Goal: Transaction & Acquisition: Book appointment/travel/reservation

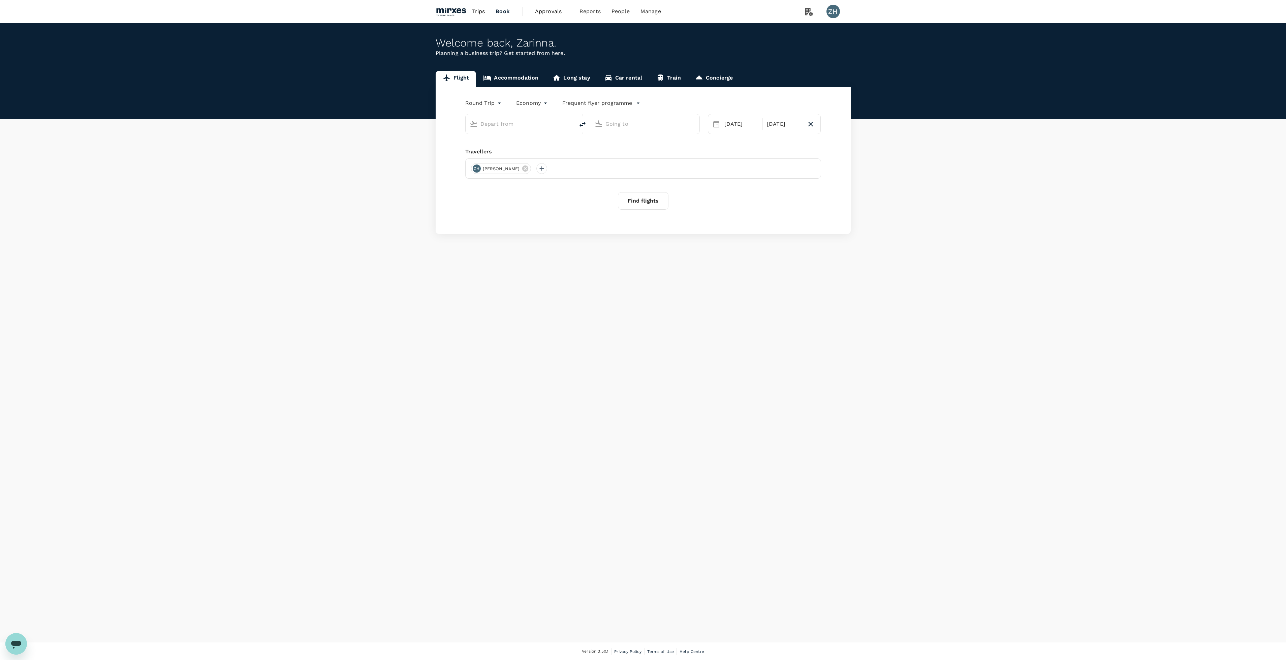
type input "Singapore Changi (SIN)"
type input "[PERSON_NAME] Intl ([GEOGRAPHIC_DATA])"
type input "Singapore Changi (SIN)"
type input "[PERSON_NAME] Intl ([GEOGRAPHIC_DATA])"
click at [627, 207] on button "Find flights" at bounding box center [643, 209] width 51 height 18
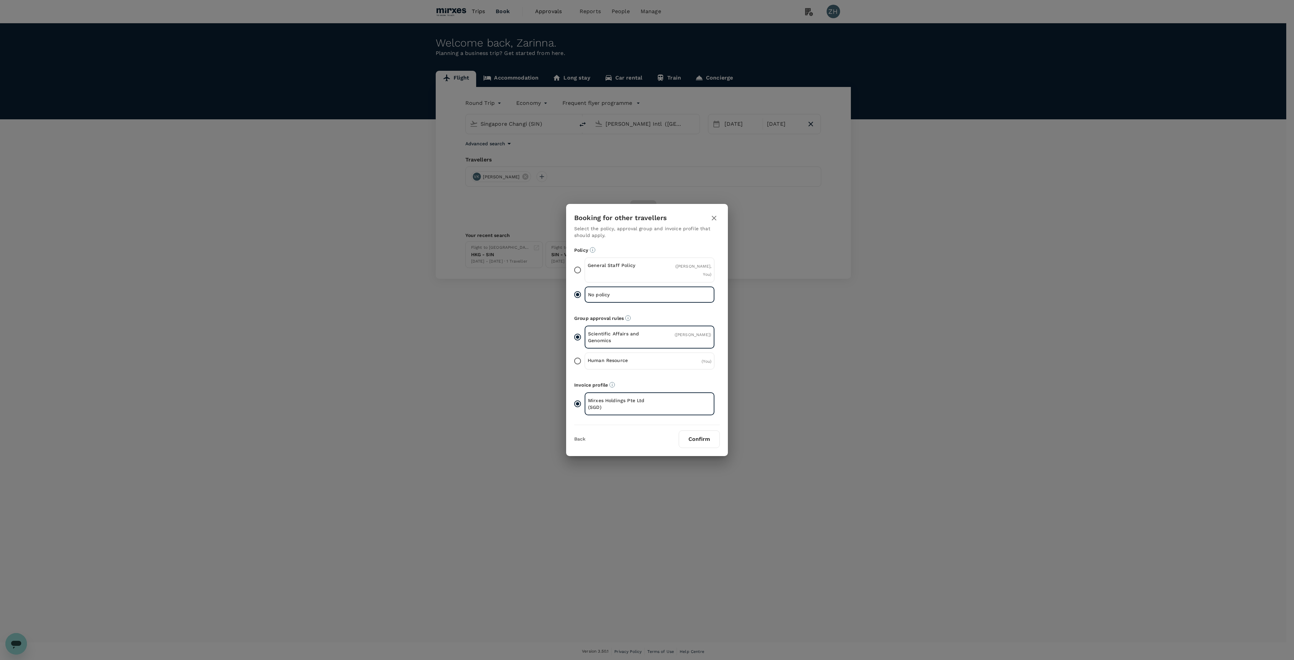
click at [705, 274] on div "General Staff Policy ( [PERSON_NAME], You )" at bounding box center [650, 269] width 130 height 25
click at [585, 274] on input "General Staff Policy ( [PERSON_NAME], You )" at bounding box center [577, 270] width 14 height 14
click at [632, 295] on div "No policy" at bounding box center [650, 294] width 130 height 15
click at [585, 295] on input "No policy" at bounding box center [577, 295] width 14 height 14
click at [713, 222] on icon "button" at bounding box center [714, 218] width 8 height 8
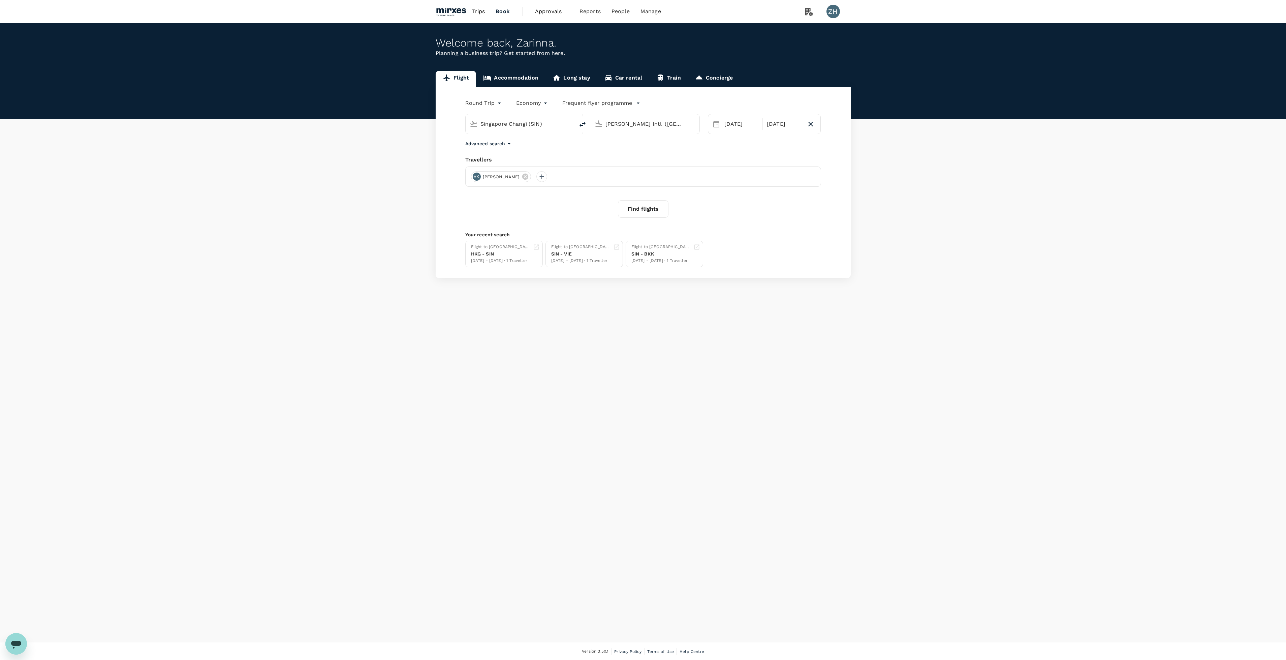
click at [598, 109] on div "Singapore Changi (SIN) [PERSON_NAME] Intl ([GEOGRAPHIC_DATA])" at bounding box center [578, 120] width 243 height 28
click at [601, 104] on p "Frequent flyer programme" at bounding box center [597, 103] width 70 height 8
click at [601, 126] on li "Add new" at bounding box center [603, 129] width 82 height 10
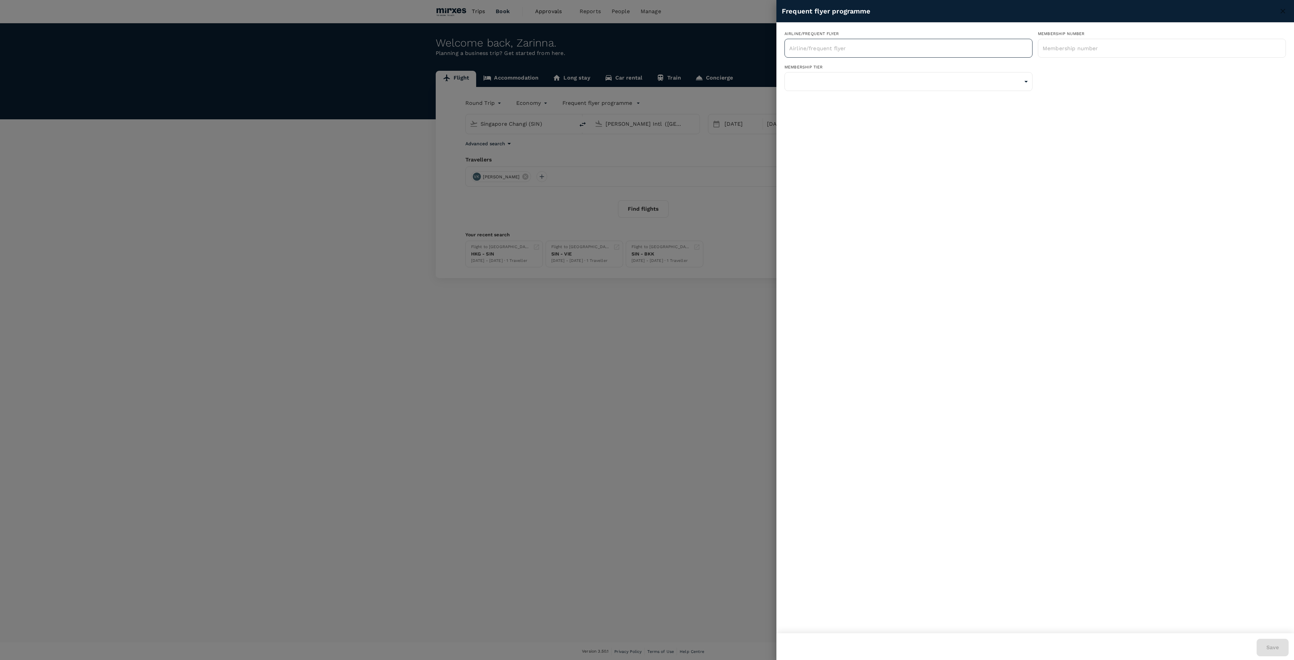
click at [839, 52] on input "text" at bounding box center [903, 48] width 232 height 13
click at [915, 69] on li "Singapore Airlines PPS Club/ KrisFlyer" at bounding box center [908, 66] width 248 height 12
type input "Singapore Airlines PPS Club/ KrisFlyer"
click at [1063, 54] on input "text" at bounding box center [1162, 48] width 248 height 17
click at [1025, 80] on body "Trips Book Approvals 0 Reports People Manage ZH Welcome back , [GEOGRAPHIC_DATA…" at bounding box center [647, 330] width 1294 height 660
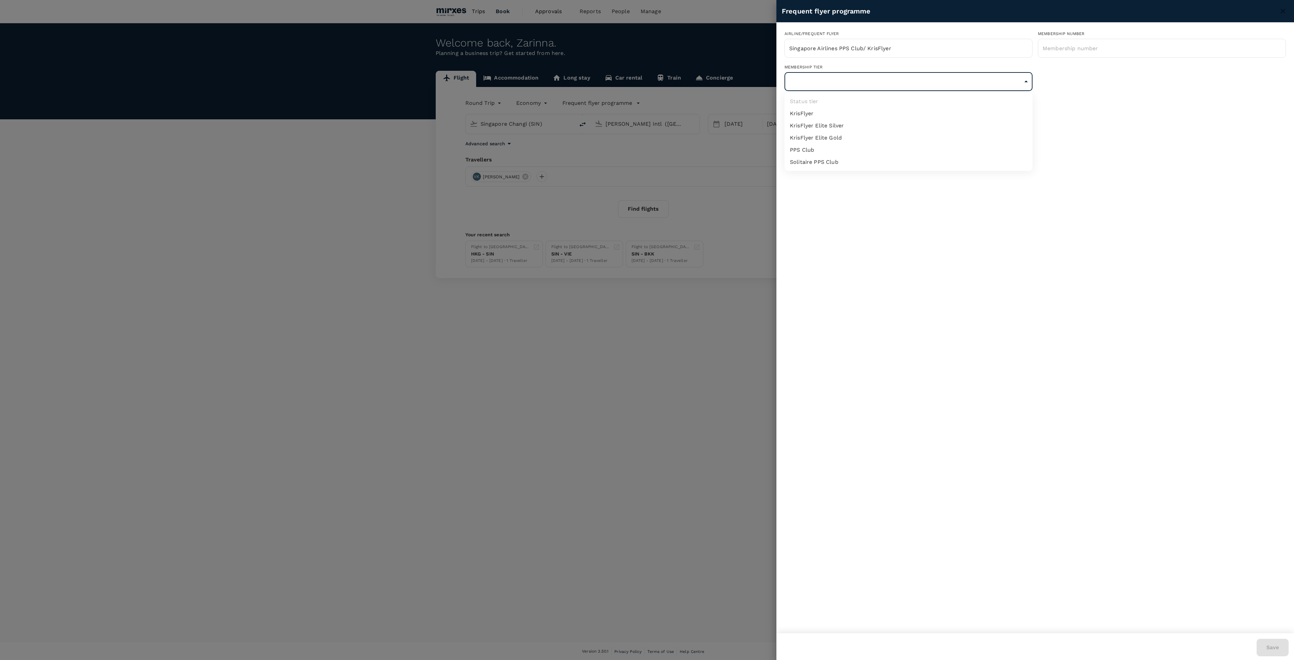
click at [1142, 146] on div at bounding box center [647, 330] width 1294 height 660
click at [1102, 53] on input "text" at bounding box center [1162, 48] width 248 height 17
type input "KF8879521003"
click at [947, 87] on body "Trips Book Approvals 0 Reports People Manage ZH Welcome back , [GEOGRAPHIC_DATA…" at bounding box center [647, 330] width 1294 height 660
click at [922, 110] on li "KrisFlyer" at bounding box center [908, 113] width 248 height 12
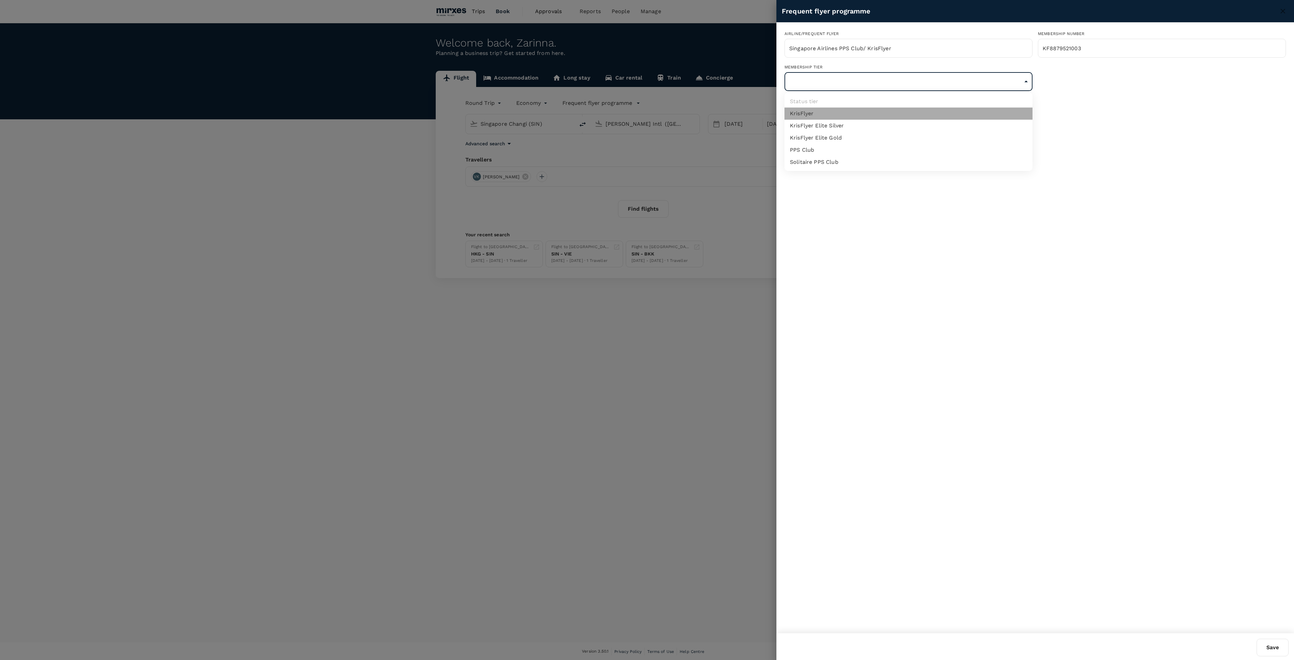
type input "1"
click at [1280, 652] on button "Save" at bounding box center [1272, 647] width 32 height 18
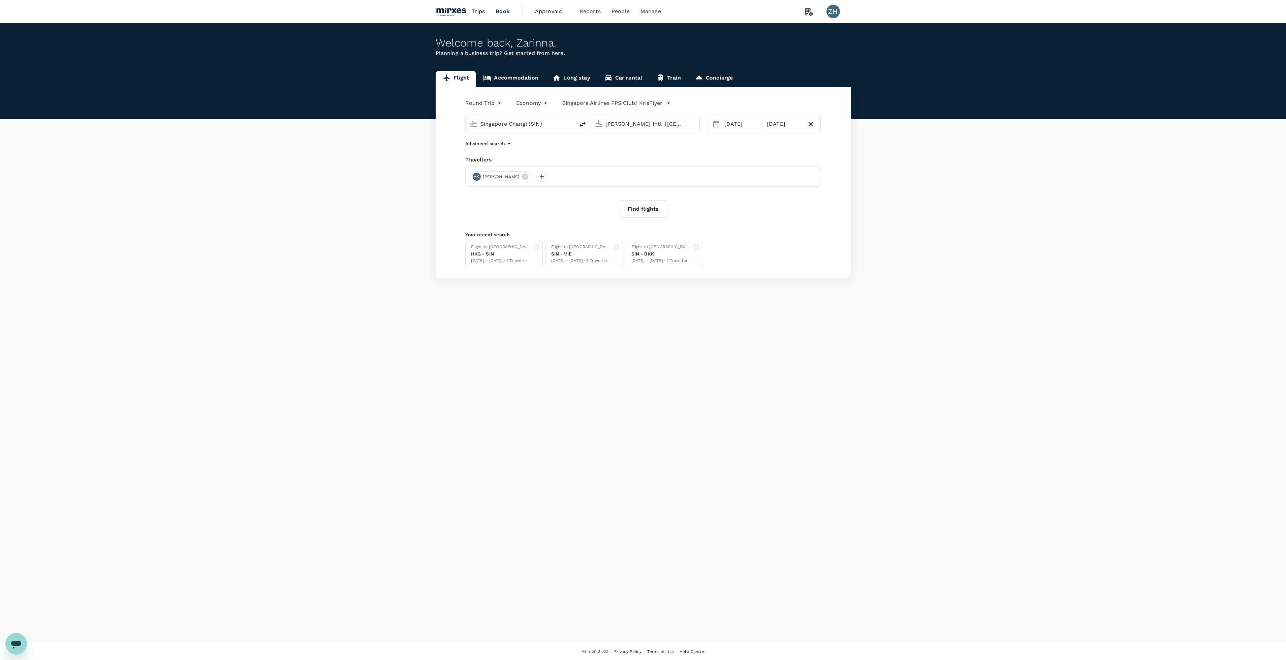
click at [650, 103] on p "Singapore Airlines PPS Club/ KrisFlyer" at bounding box center [612, 103] width 100 height 8
click at [658, 328] on div at bounding box center [647, 330] width 1294 height 660
click at [651, 101] on p "Singapore Airlines PPS Club/ KrisFlyer" at bounding box center [612, 103] width 100 height 8
click at [649, 117] on li "Frequent flyer programme" at bounding box center [618, 118] width 113 height 12
click at [629, 105] on p "Frequent flyer programme" at bounding box center [597, 103] width 70 height 8
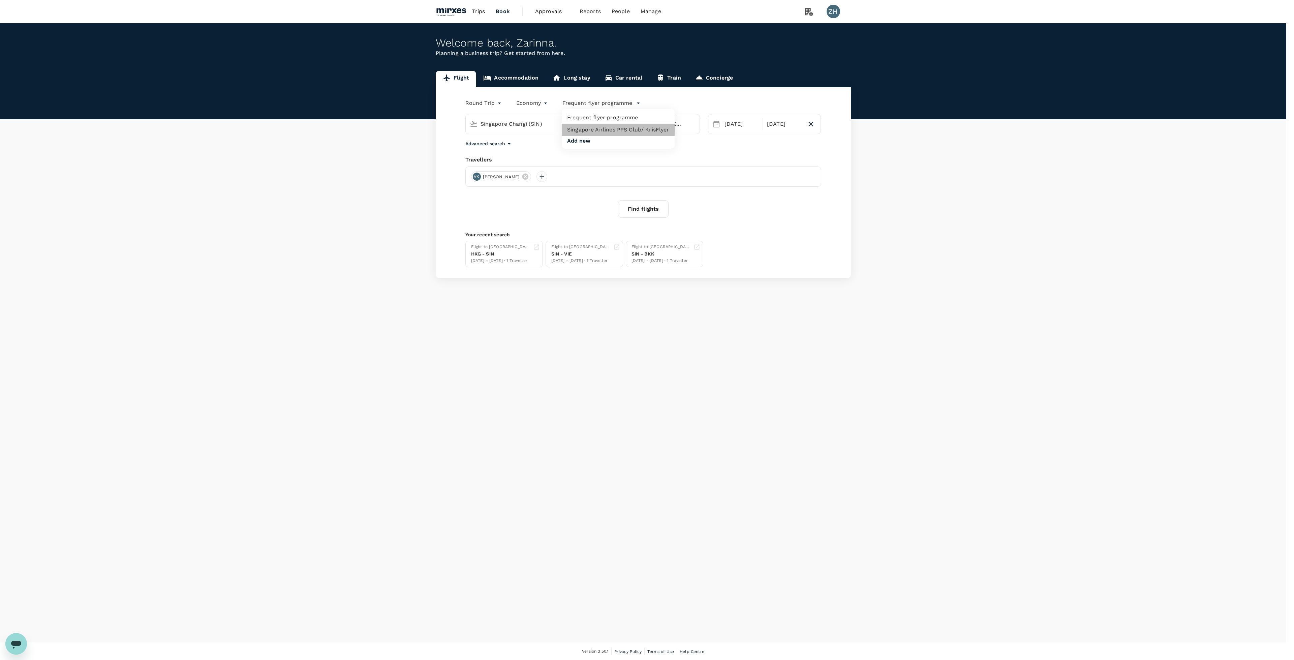
click at [633, 131] on li "Singapore Airlines PPS Club/ KrisFlyer" at bounding box center [618, 130] width 113 height 12
click at [627, 101] on p "Singapore Airlines PPS Club/ KrisFlyer" at bounding box center [612, 103] width 100 height 8
click at [631, 141] on li "Add new" at bounding box center [618, 141] width 113 height 10
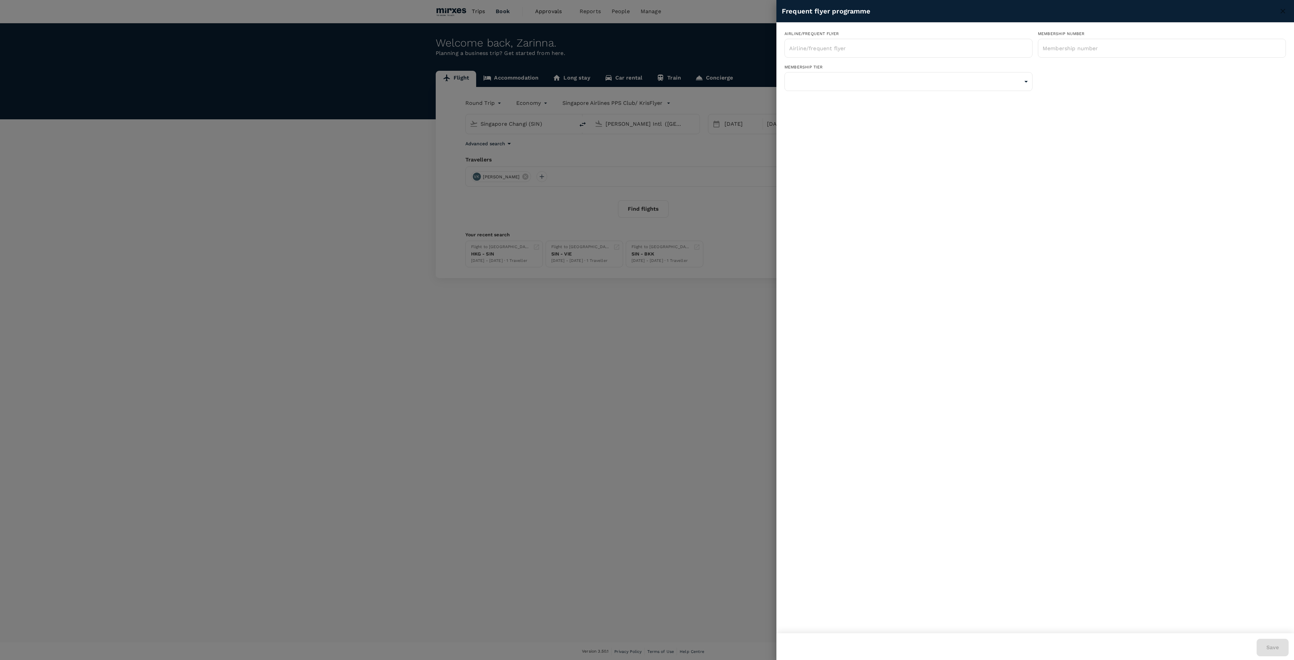
click at [691, 94] on div at bounding box center [647, 330] width 1294 height 660
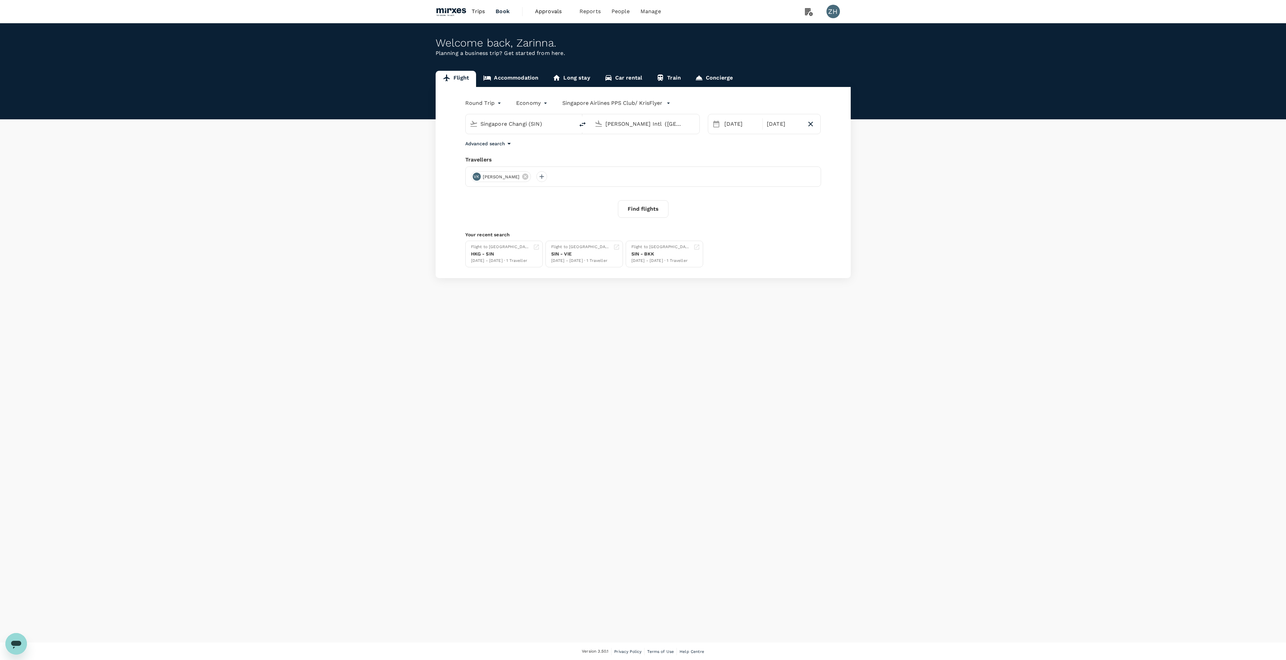
click at [665, 101] on icon "button" at bounding box center [668, 103] width 7 height 7
click at [520, 80] on div at bounding box center [647, 330] width 1294 height 660
click at [520, 80] on body "Trips Book Approvals 0 Reports People Manage ZH Welcome back , [GEOGRAPHIC_DATA…" at bounding box center [643, 330] width 1286 height 660
click at [522, 76] on link "Accommodation" at bounding box center [510, 79] width 69 height 16
type input "[GEOGRAPHIC_DATA]"
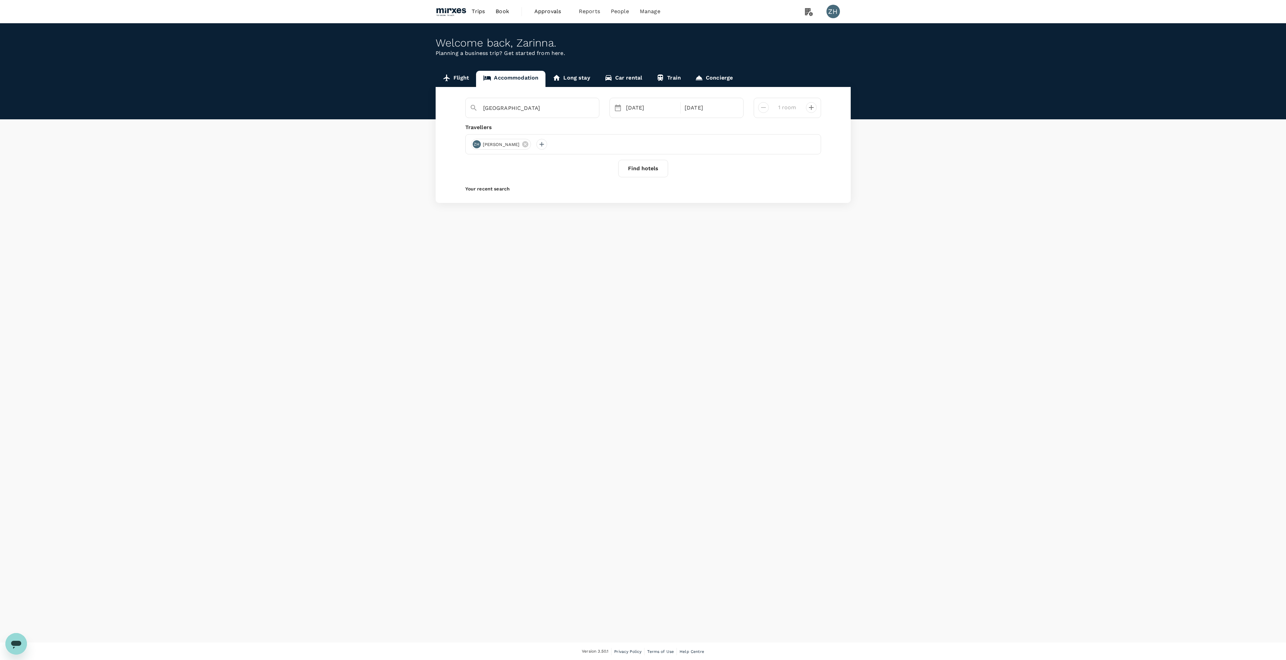
click at [647, 168] on button "Find hotels" at bounding box center [643, 169] width 50 height 18
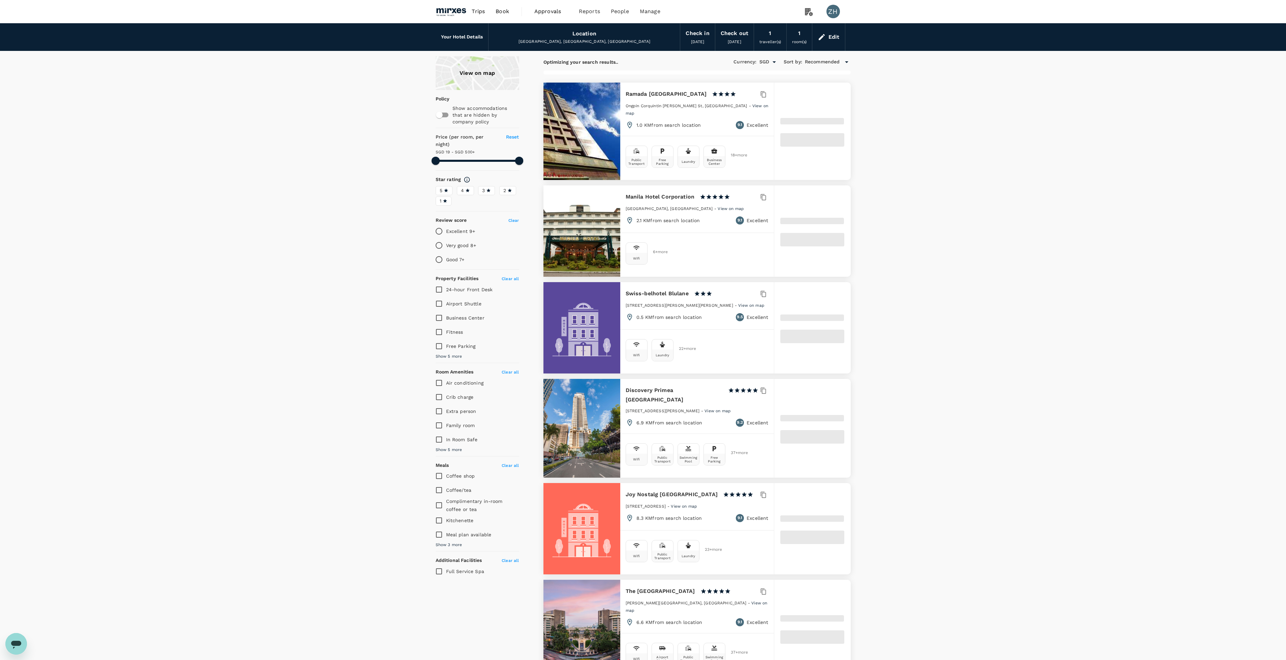
type input "499.75"
type input "12.75"
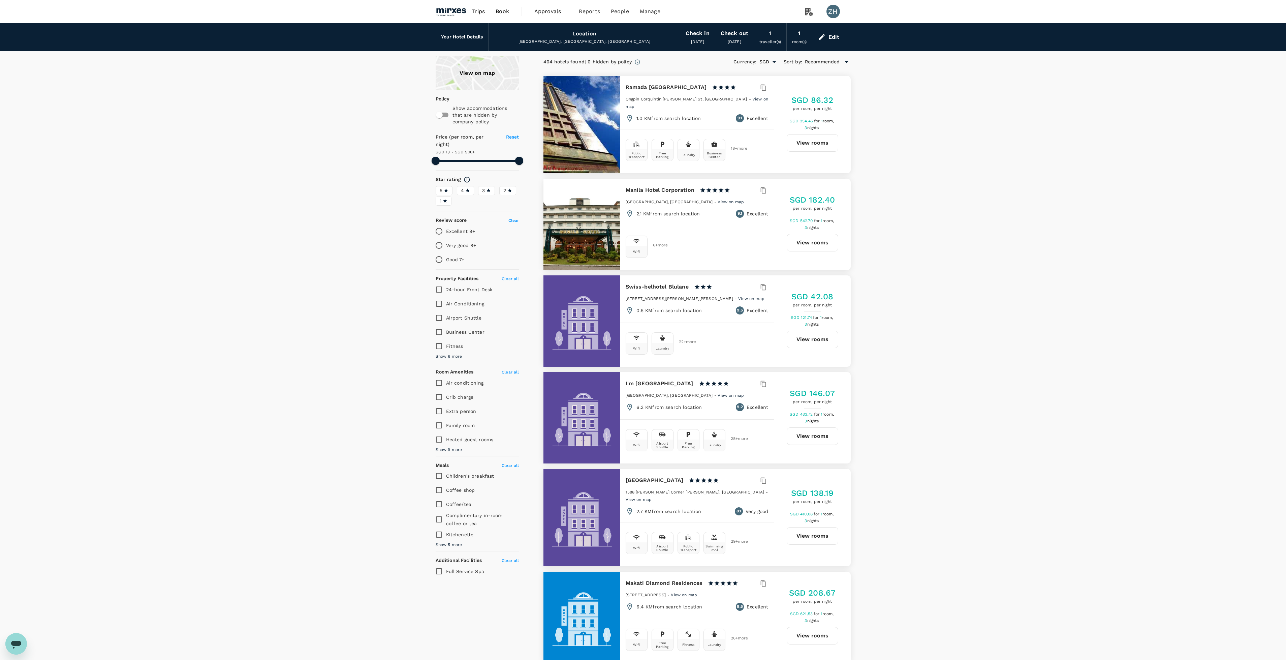
type input "499.75"
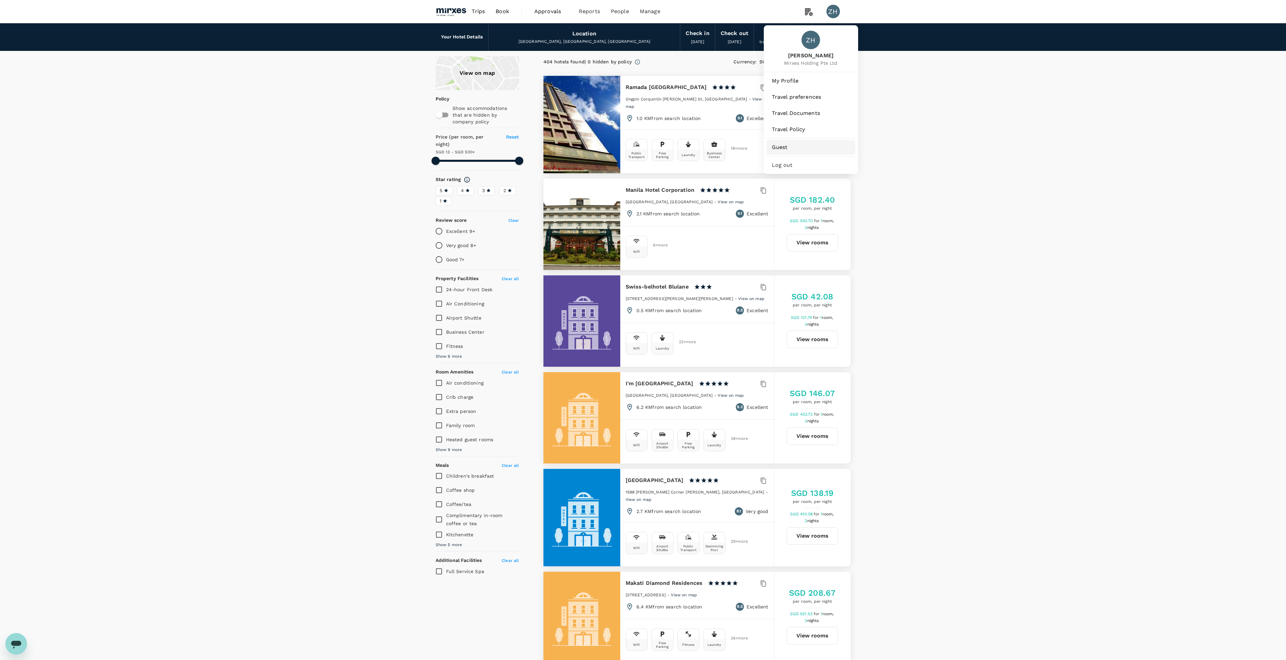
click at [797, 147] on span "Guest" at bounding box center [811, 147] width 78 height 8
